Goal: Information Seeking & Learning: Find specific fact

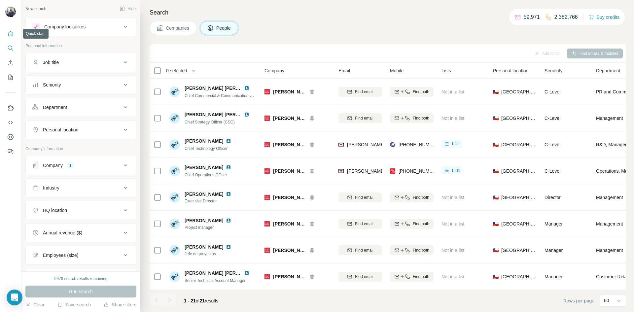
click at [7, 31] on button "Quick start" at bounding box center [10, 34] width 11 height 12
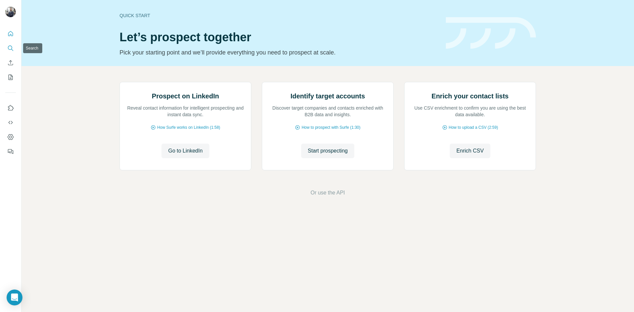
click at [11, 50] on icon "Search" at bounding box center [10, 48] width 7 height 7
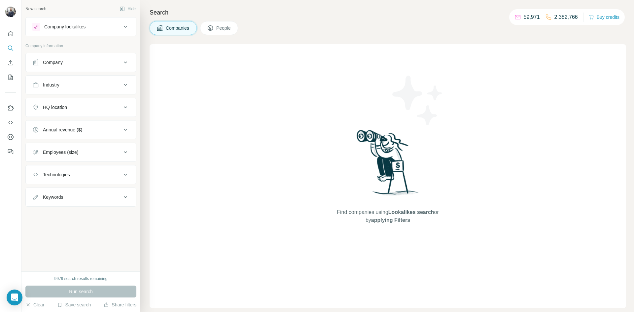
click at [53, 63] on div "Company" at bounding box center [53, 62] width 20 height 7
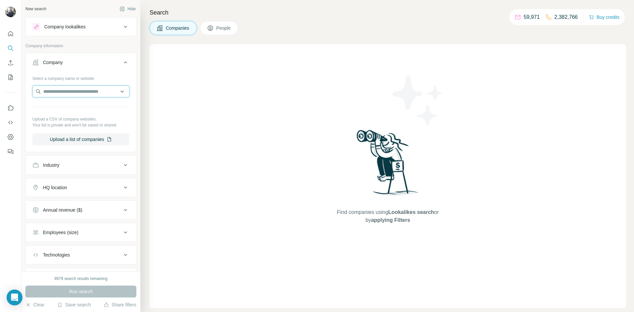
click at [56, 92] on input "text" at bounding box center [80, 92] width 97 height 12
paste input "**********"
type input "**********"
click at [65, 111] on p "[DOMAIN_NAME]" at bounding box center [67, 113] width 32 height 6
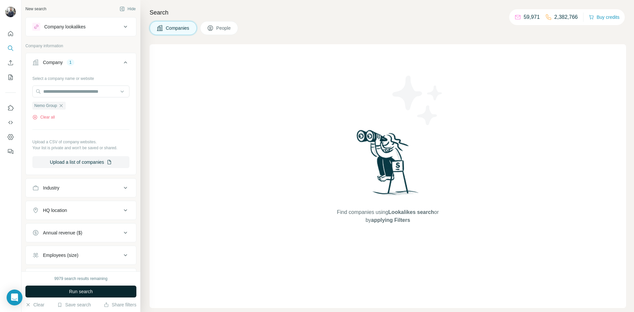
click at [84, 293] on span "Run search" at bounding box center [81, 291] width 24 height 7
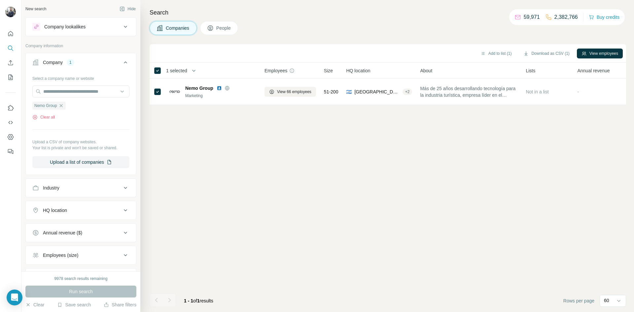
click at [219, 29] on span "People" at bounding box center [223, 28] width 15 height 7
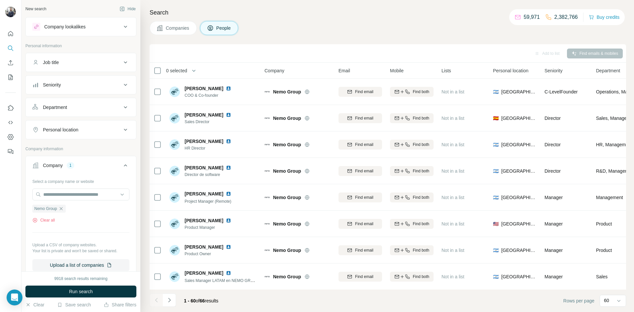
click at [125, 85] on icon at bounding box center [125, 85] width 8 height 8
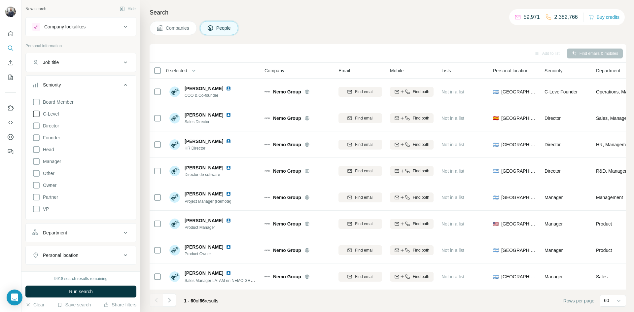
click at [36, 113] on icon at bounding box center [36, 114] width 8 height 8
click at [35, 127] on icon at bounding box center [36, 126] width 8 height 8
click at [39, 160] on icon at bounding box center [36, 161] width 8 height 8
click at [37, 148] on icon at bounding box center [36, 150] width 8 height 8
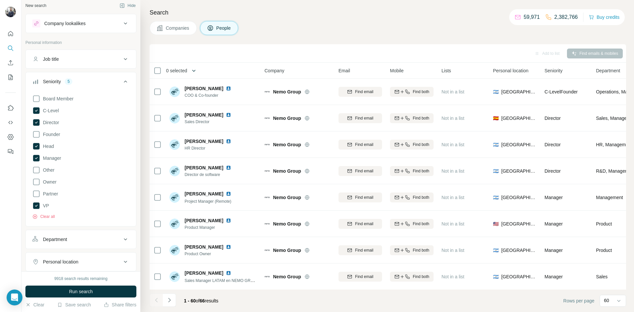
click at [195, 70] on icon "button" at bounding box center [193, 70] width 7 height 7
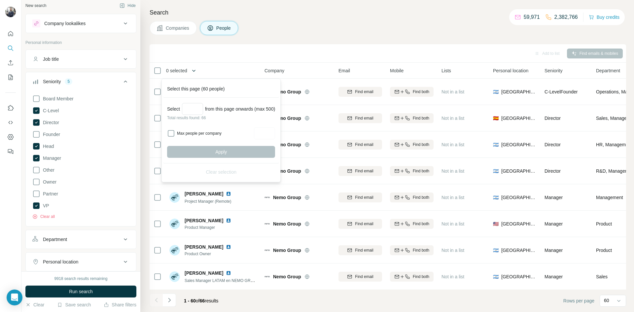
click at [195, 70] on icon "button" at bounding box center [193, 70] width 7 height 7
click at [195, 70] on icon "button" at bounding box center [193, 71] width 3 height 2
click at [239, 57] on div "Add to list Find emails & mobiles" at bounding box center [388, 54] width 470 height 12
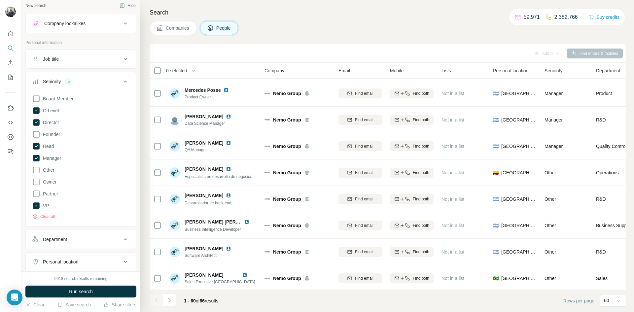
scroll to position [298, 0]
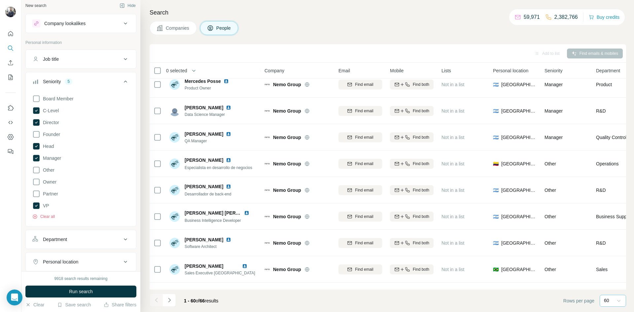
click at [619, 302] on icon at bounding box center [618, 300] width 7 height 7
click at [479, 305] on footer "1 - 60 of 66 results Rows per page 60" at bounding box center [388, 301] width 476 height 22
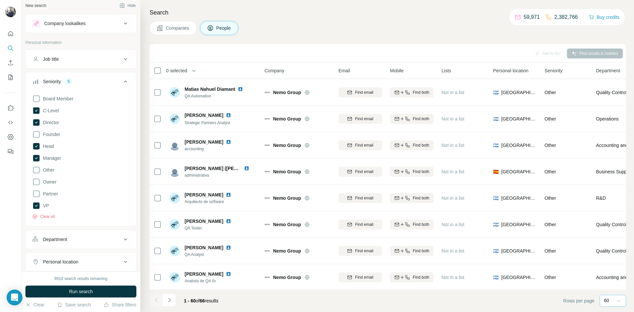
scroll to position [1374, 0]
